Goal: Complete application form: Complete application form

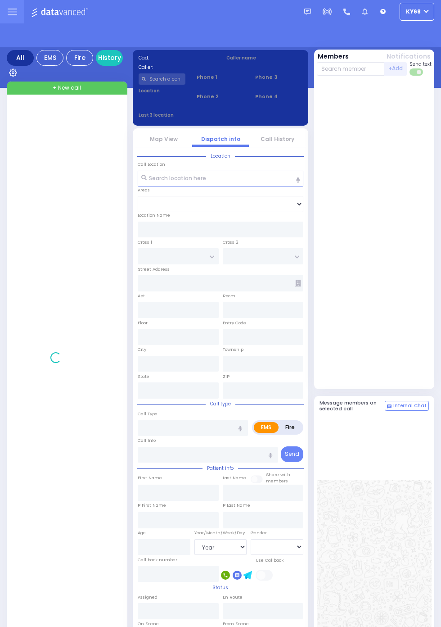
select select "Year"
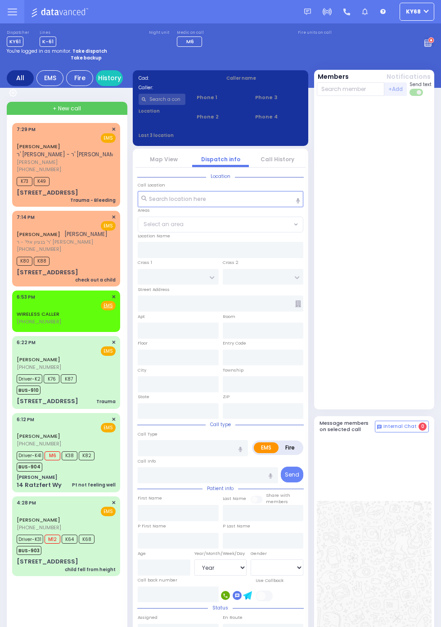
click at [17, 180] on span "K73" at bounding box center [25, 181] width 16 height 9
select select
type input "Trauma - Bleeding"
radio input "true"
type input "[PERSON_NAME]"
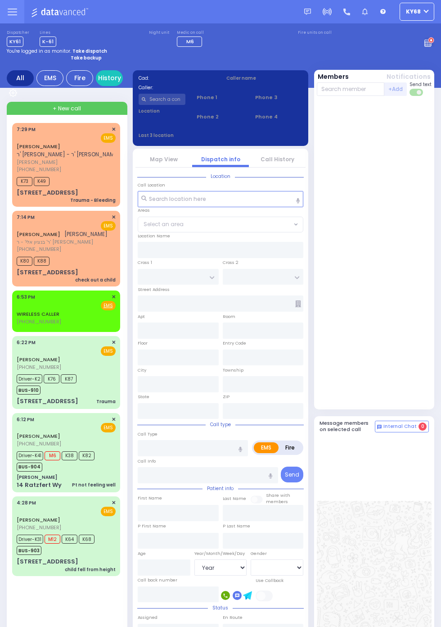
type input "SALAMA"
type input "Yacob"
type input "Salama"
type input "8"
select select "Year"
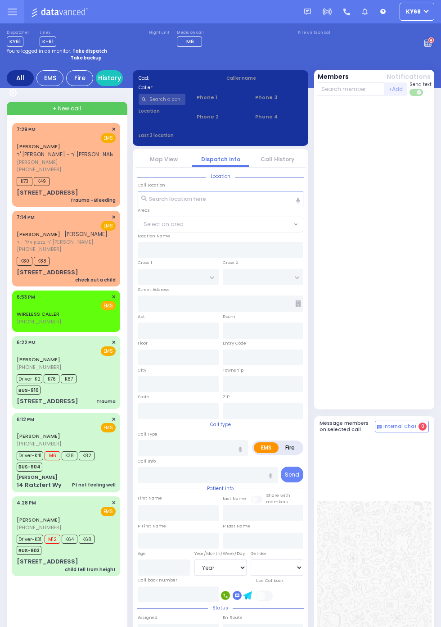
type input "19:29"
type input "19:32"
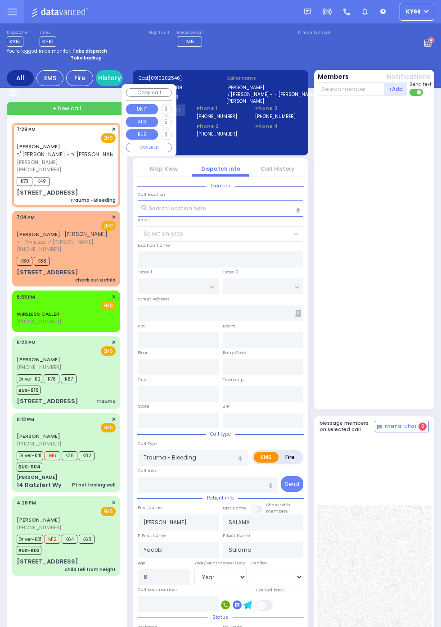
type input "CHUST RD"
type input "BEER SHAVA ST"
type input "[STREET_ADDRESS]"
type input "304"
type input "Monroe"
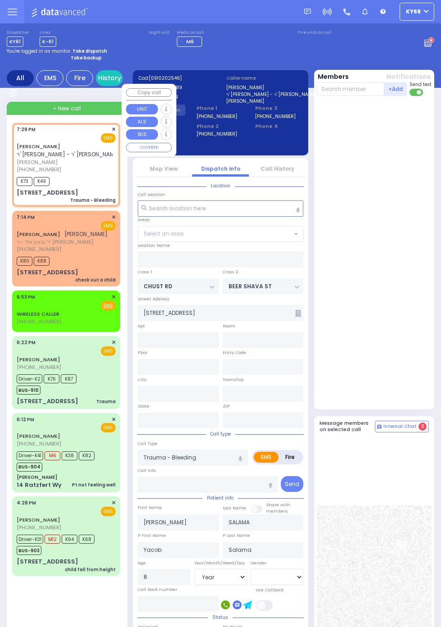
type input "New York"
type input "10950"
select select "VYOEL MOSHE"
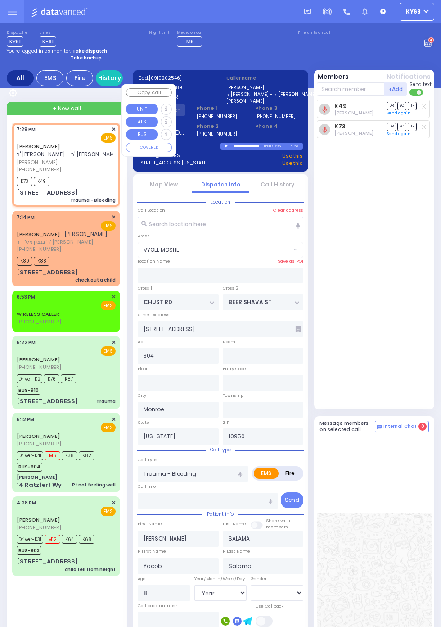
click at [20, 252] on span "(845) 781-8139" at bounding box center [39, 248] width 45 height 7
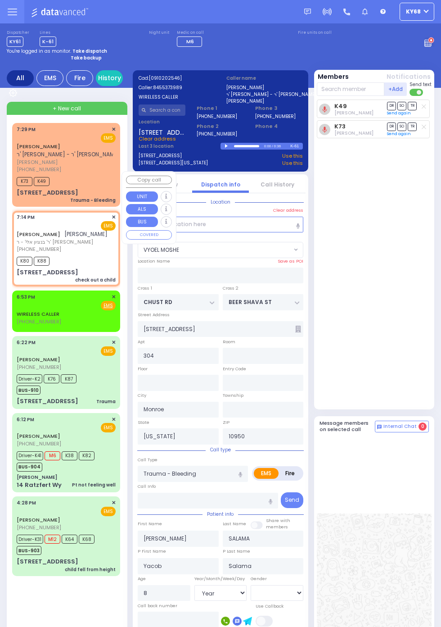
select select
type input "check out a child"
radio input "true"
type input "ARON"
type input "ZOLDAN"
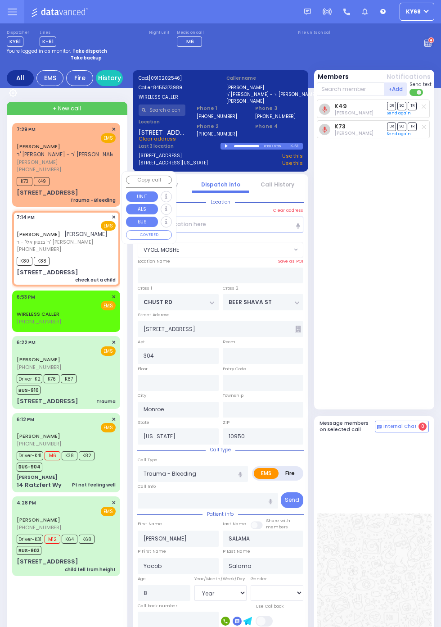
select select
type input "19:14"
type input "19:16"
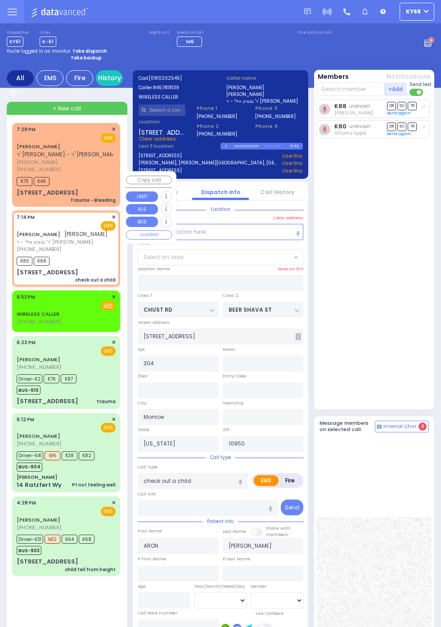
type input "APTA WAY"
type input "VAN BUREN DR"
type input "28 QUICKWAY RD"
type input "313"
type input "Kiryas Joel"
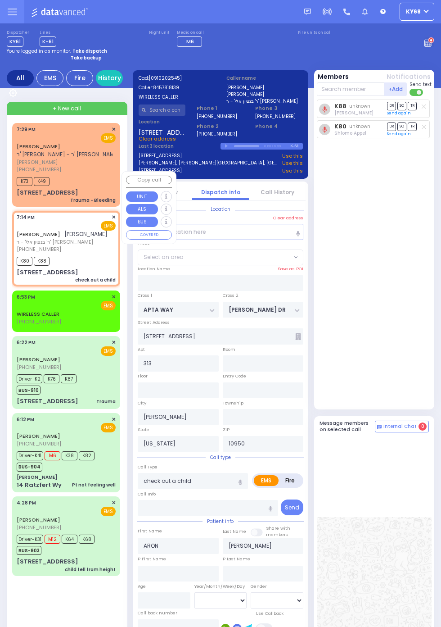
select select "SECTION 1"
click at [17, 171] on span "(845) 537-3989" at bounding box center [39, 169] width 45 height 7
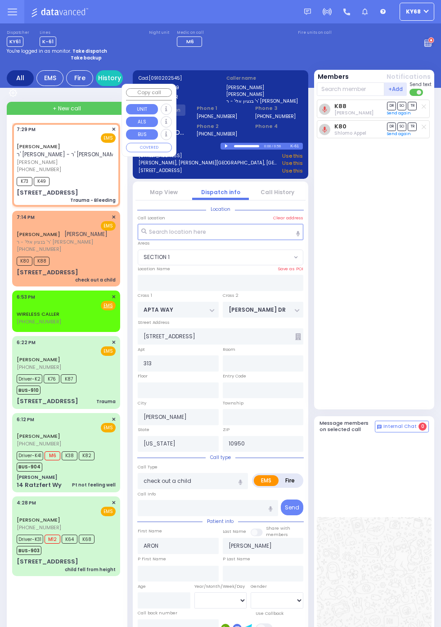
select select
type input "Trauma - Bleeding"
radio input "true"
type input "AVRUM JOSEPH"
type input "SALAMA"
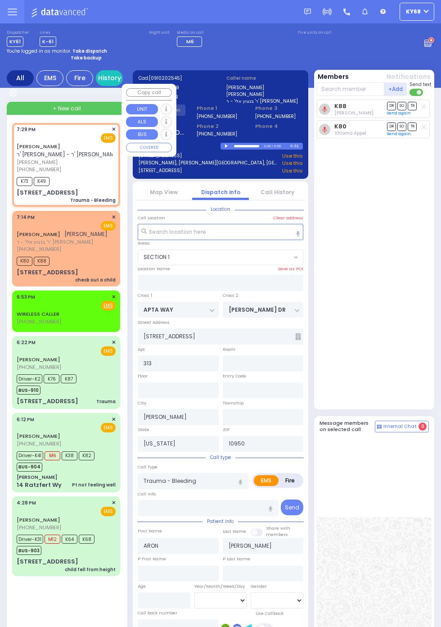
type input "Yacob"
type input "Salama"
type input "8"
select select "Year"
type input "19:29"
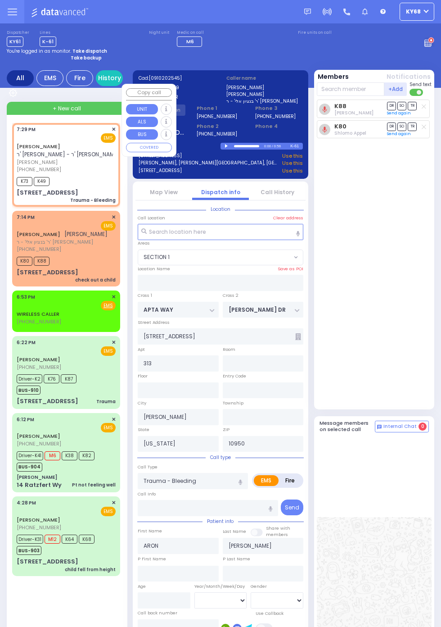
type input "19:32"
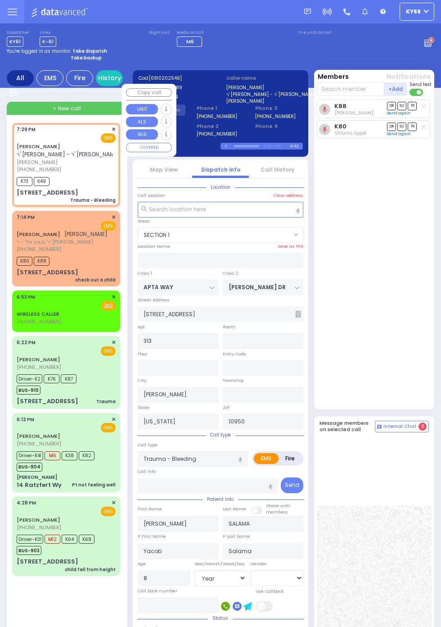
type input "CHUST RD"
type input "BEER SHAVA ST"
type input "7 BEER SHAVA ST"
type input "304"
type input "Monroe"
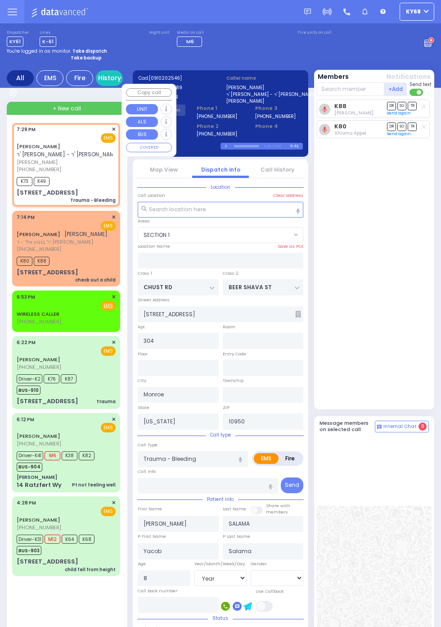
select select "VYOEL MOSHE"
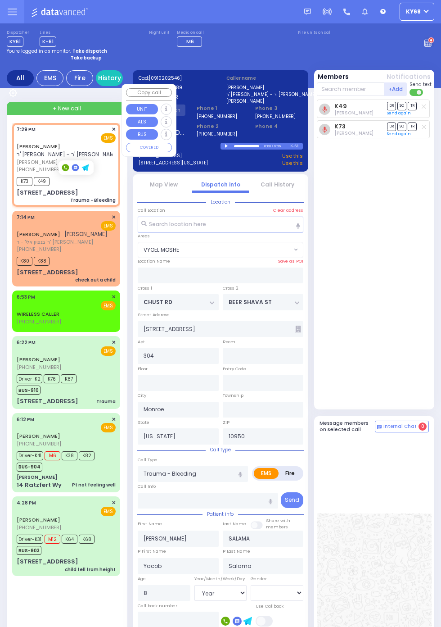
click at [17, 247] on span "(845) 781-8139" at bounding box center [39, 248] width 45 height 7
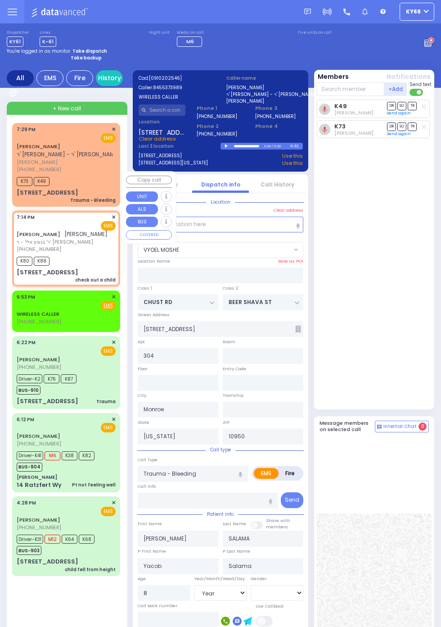
select select
type input "check out a child"
radio input "true"
type input "ARON"
type input "ZOLDAN"
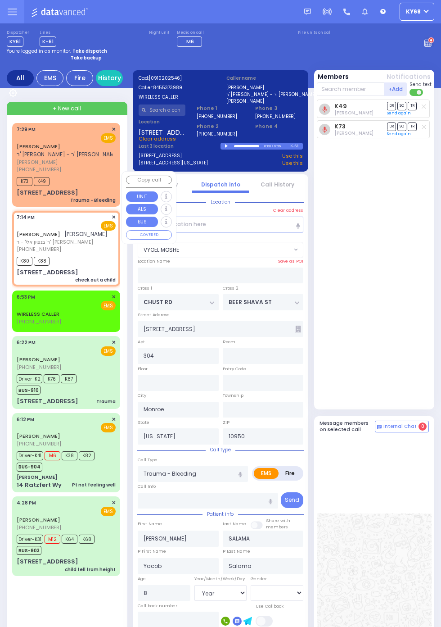
select select
type input "19:14"
type input "19:16"
type input "APTA WAY"
type input "VAN BUREN DR"
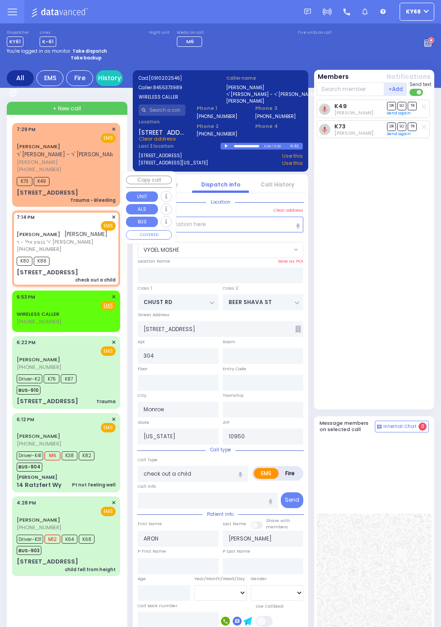
type input "28 QUICKWAY RD"
type input "313"
type input "Kiryas Joel"
select select "SECTION 1"
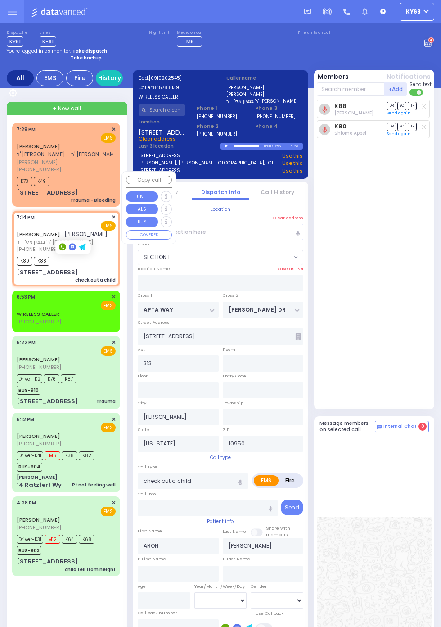
click at [335, 47] on div "Dispatcher KY61 ✕ shift has started. Are you ? If not please switch user. Switc…" at bounding box center [221, 38] width 428 height 17
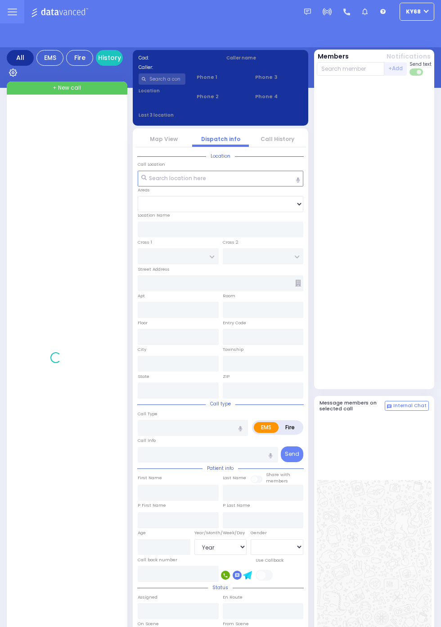
select select "Year"
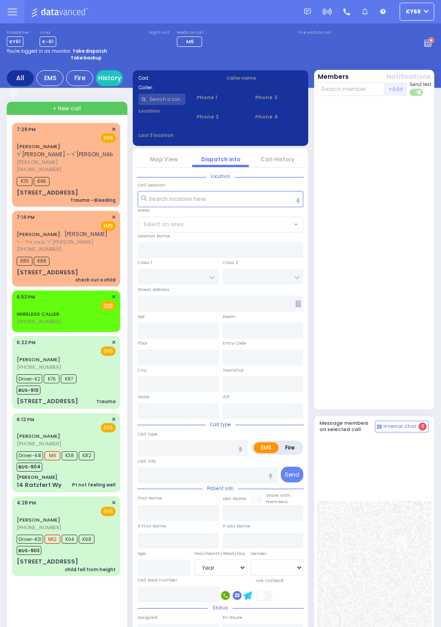
click at [23, 521] on link "[PERSON_NAME]" at bounding box center [39, 519] width 44 height 7
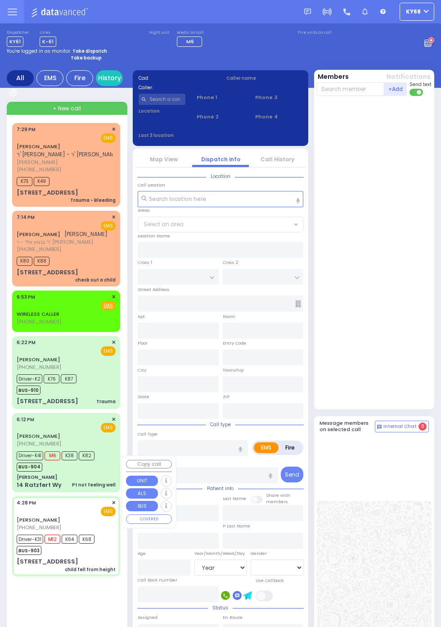
select select
type input "child fell from height"
radio input "true"
type input "DUVID"
type input "ENGEL"
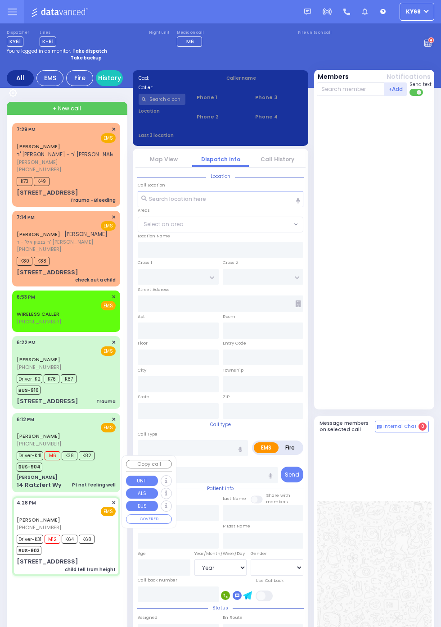
type input "Mariam"
type input "Engel"
type input "2"
select select "Year"
select select "[DEMOGRAPHIC_DATA]"
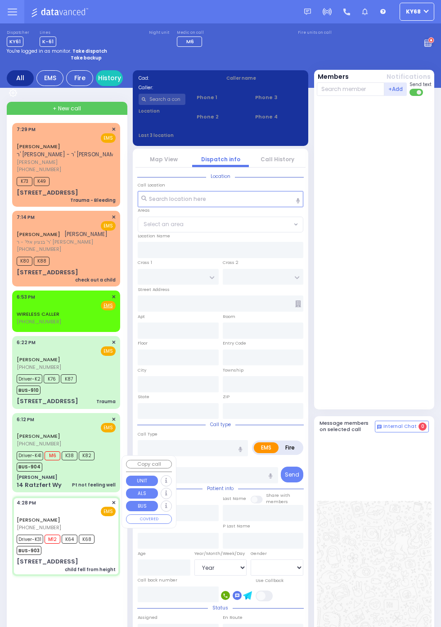
type input "16:28"
type input "16:29"
type input "16:31"
type input "16:45"
type input "17:30"
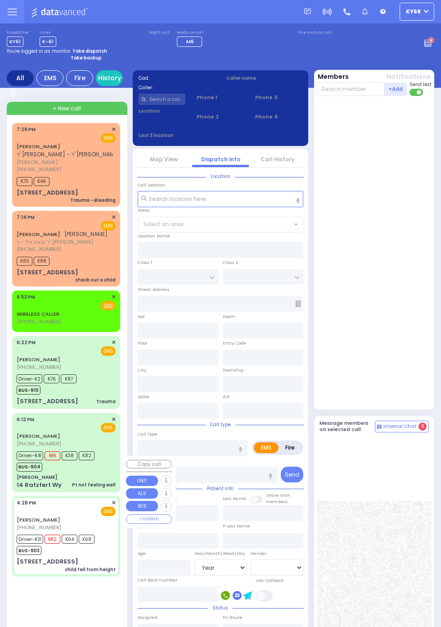
type input "18:30"
type input "New York Presbyterian Hospital- Columbia Campus 622, West 168th Street New York…"
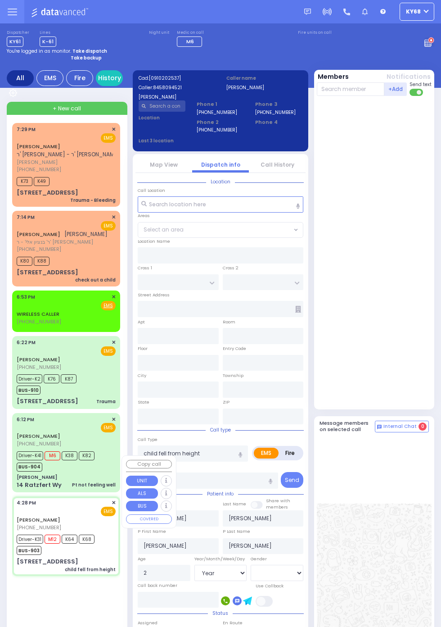
type input "FOREST RD"
type input "1 STRELISK CT"
type input "101"
type input "Kiryas Joel"
type input "New York"
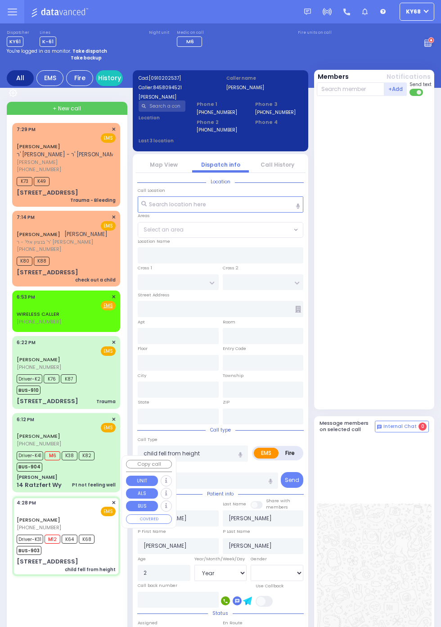
type input "10950"
select select "MONROE"
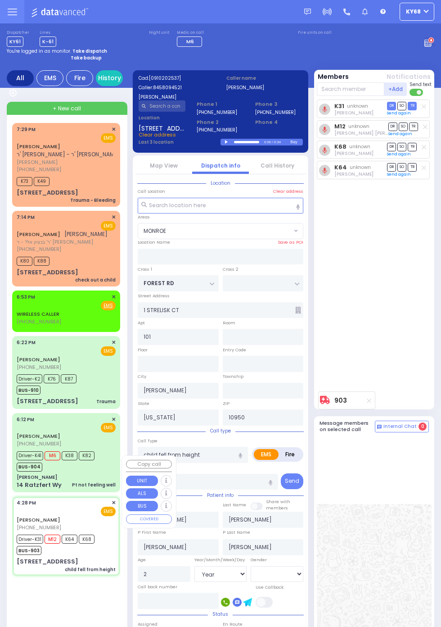
click at [17, 416] on span "6:12 PM" at bounding box center [26, 419] width 18 height 7
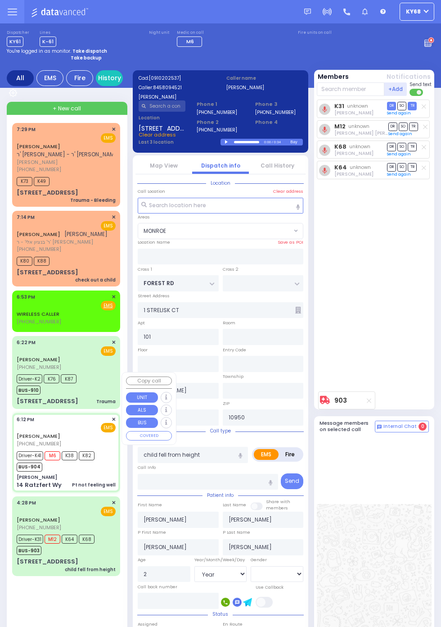
select select
type input "Pt not feeling well"
radio input "true"
type input "MOSHE ELIEZER"
type input "BLEICH"
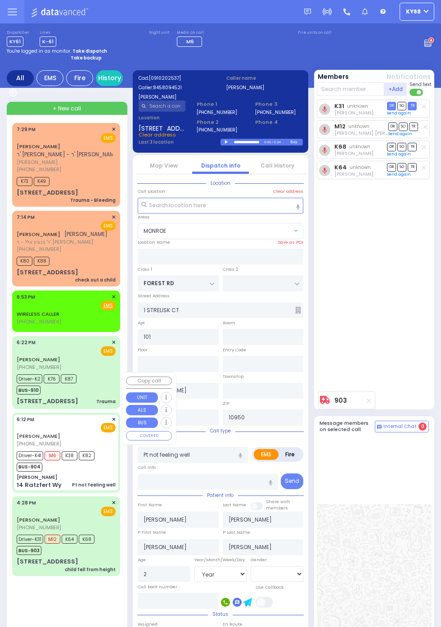
type input "Miriam"
type input "Bleich"
type input "19"
select select "Year"
select select "[DEMOGRAPHIC_DATA]"
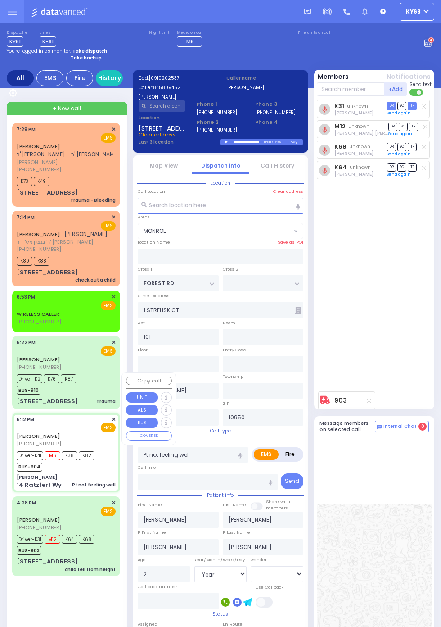
type input "18:12"
type input "18:13"
type input "18:16"
type input "18:35"
type input "19:00"
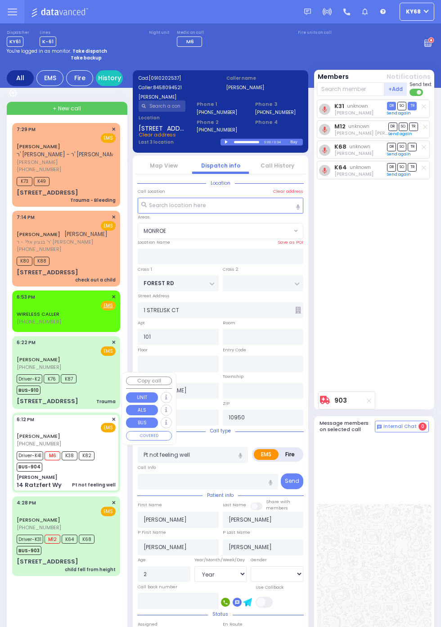
type input "19:15"
type input "Good Samaritan Hospital 257 Lafayette Avenue 8457909405 Suffern"
type input "[PERSON_NAME]"
type input "BAKERTOWN RD"
type input "14 Ratzfert Wy"
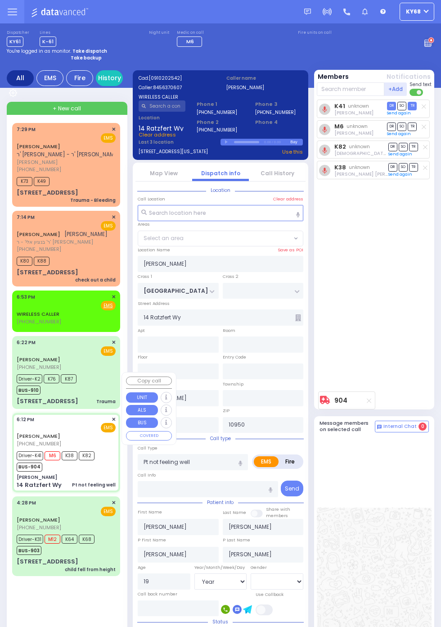
select select "SECTION 4"
click at [17, 370] on span "(917) 974-7693" at bounding box center [39, 366] width 45 height 7
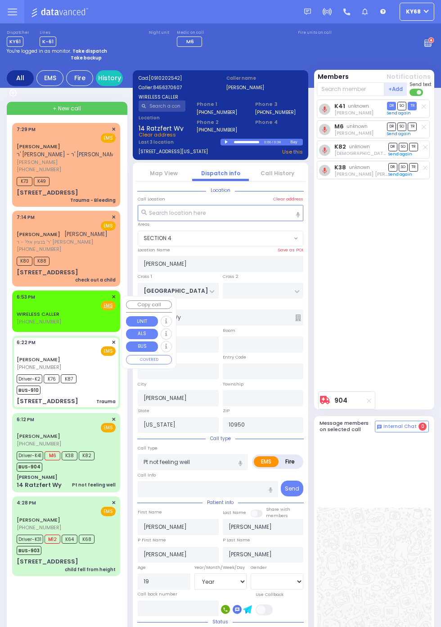
select select
type input "Trauma"
radio input "true"
type input "ARYE"
type input "TELLER"
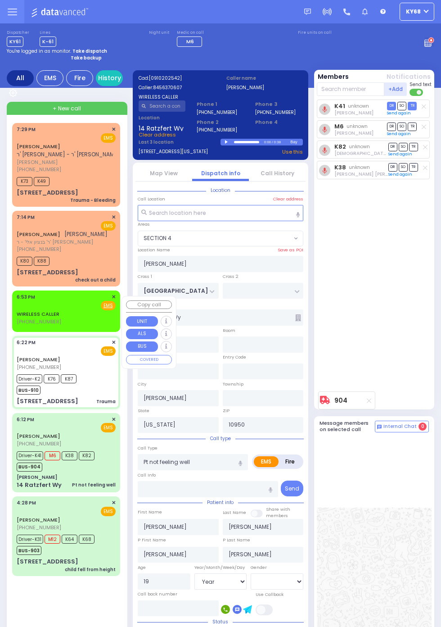
type input "Necha"
type input "Teller"
type input "32"
select select "Year"
select select "[DEMOGRAPHIC_DATA]"
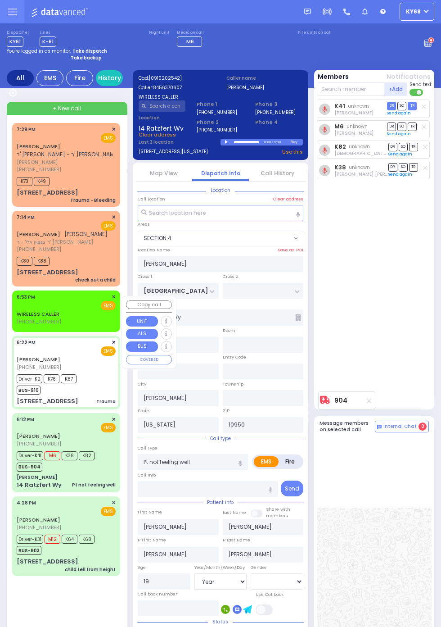
type input "18:22"
type input "18:23"
type input "18:25"
type input "18:39"
type input "19:02"
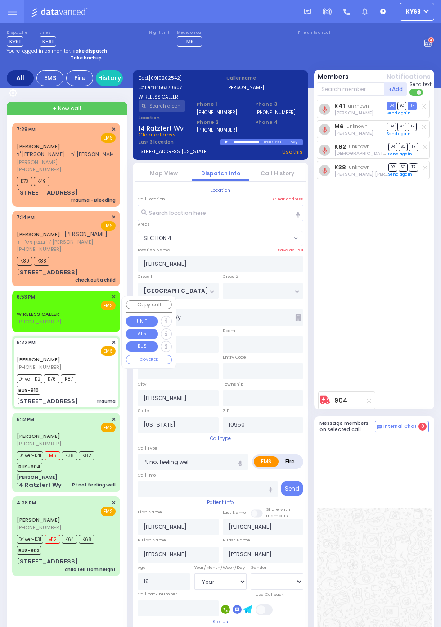
type input "19:12"
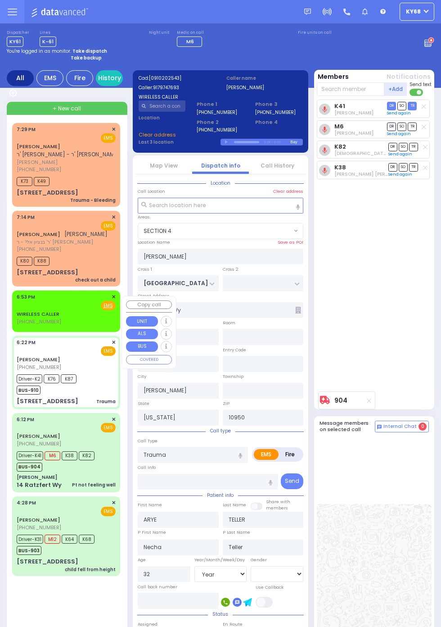
type input "COUNTY ROUTE 105"
type input "18 AUSTRA PKWY"
type input "106"
select select "SECTION 4"
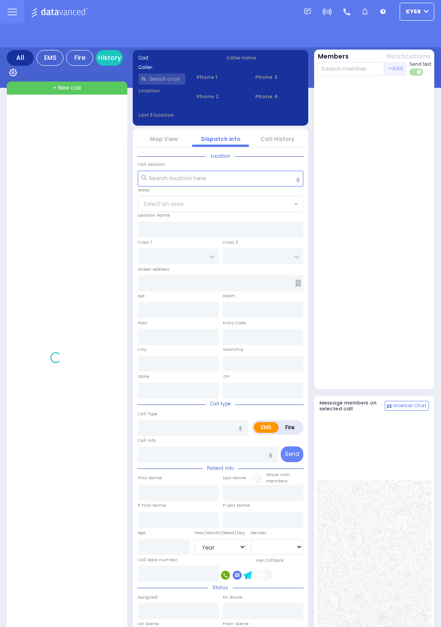
select select "Year"
select select "[DEMOGRAPHIC_DATA]"
select select "Year"
select select "[DEMOGRAPHIC_DATA]"
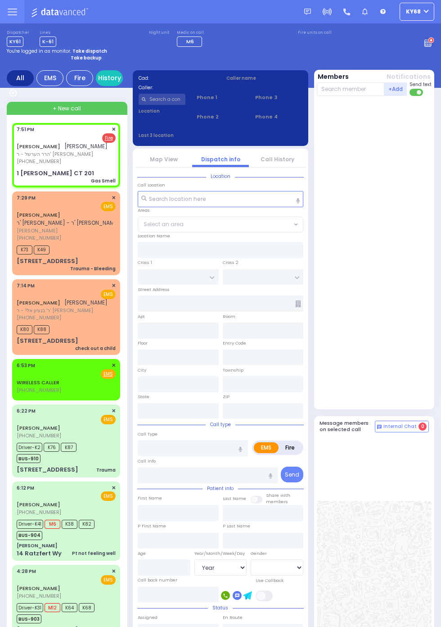
select select
type input "Gas Smell"
radio input "false"
radio input "true"
type input "MOSHE AVRUM"
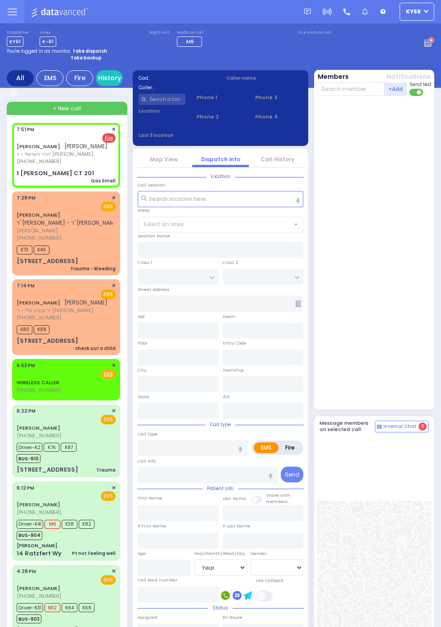
type input "TELLER"
select select
type input "19:51"
type input "BUCHANAN COURT"
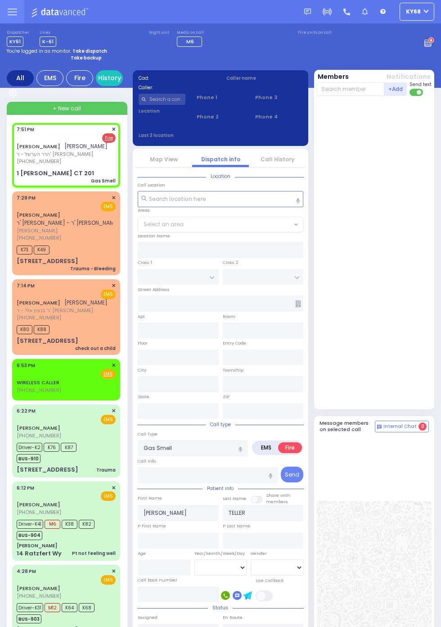
type input "GARFIELD RD"
type input "1 BUCHANAN CT"
type input "201"
type input "Monroe"
type input "[US_STATE]"
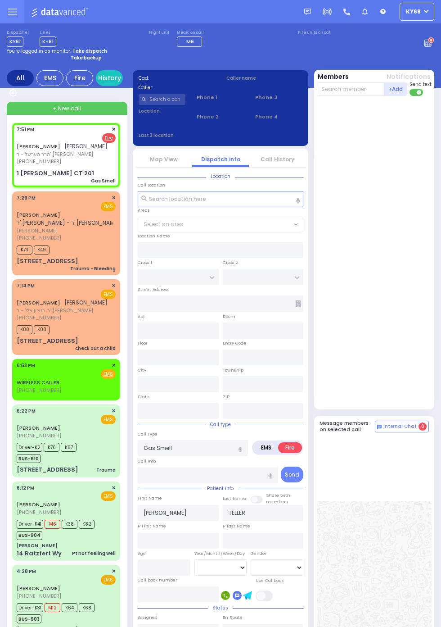
type input "10950"
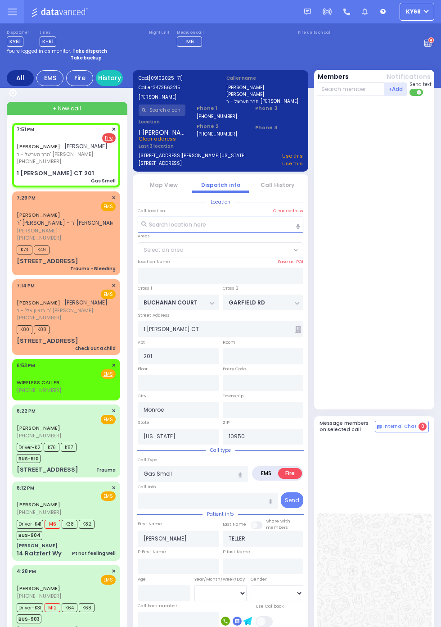
select select "SECTION 1"
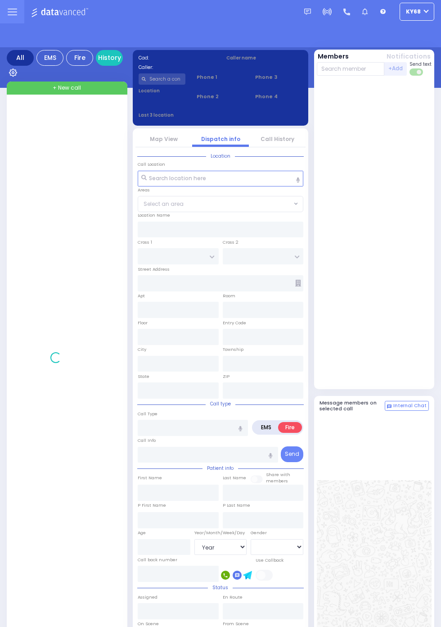
select select "Year"
